Goal: Navigation & Orientation: Go to known website

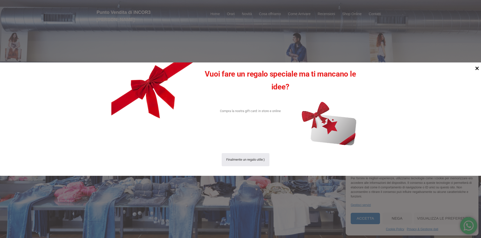
click at [478, 67] on icon at bounding box center [477, 69] width 4 height 4
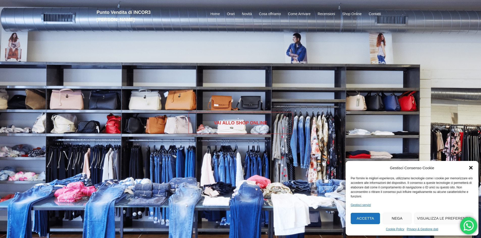
click at [220, 124] on link "Vai allo SHOP ONLINE" at bounding box center [240, 123] width 104 height 22
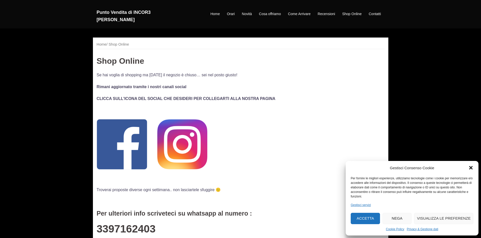
click at [368, 219] on button "Accetta" at bounding box center [365, 218] width 29 height 11
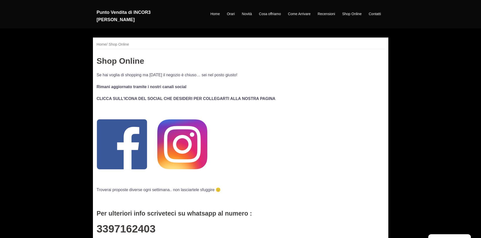
click at [206, 12] on div "Home Orari Novità Cosa offriamo Come Arrivare Recensioni Shop Online Shop Onlin…" at bounding box center [289, 14] width 197 height 6
click at [215, 11] on link "Home" at bounding box center [214, 14] width 9 height 6
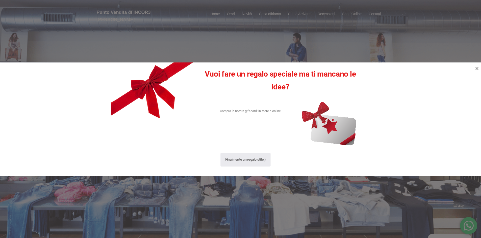
click at [230, 159] on div "Finalmente un regalo utile:)" at bounding box center [245, 160] width 41 height 14
